Goal: Transaction & Acquisition: Purchase product/service

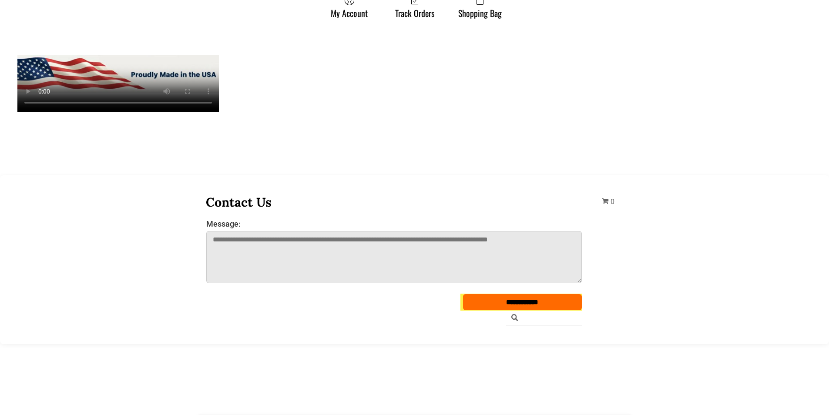
scroll to position [740, 0]
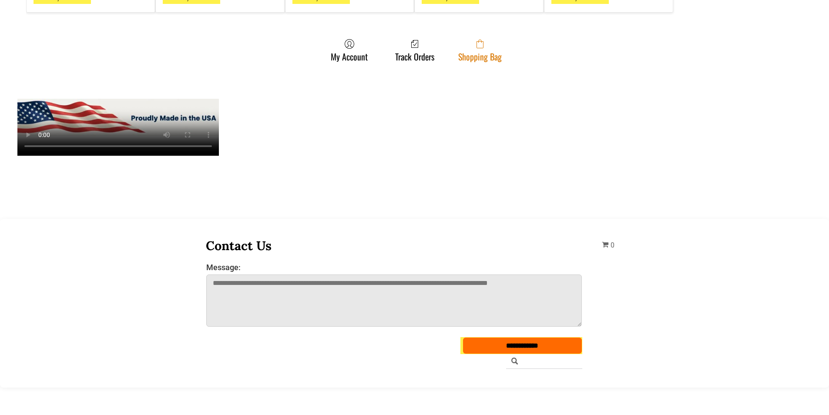
click at [461, 47] on link "Shopping Bag" at bounding box center [480, 50] width 52 height 23
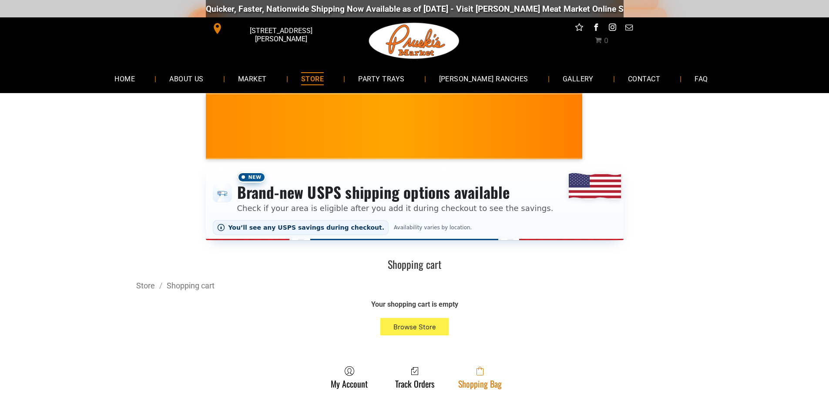
click at [472, 388] on link "Shopping Bag" at bounding box center [480, 377] width 52 height 23
click at [492, 379] on link "Shopping Bag" at bounding box center [480, 377] width 52 height 23
click at [471, 382] on link "Shopping Bag" at bounding box center [480, 377] width 52 height 23
